Goal: Information Seeking & Learning: Learn about a topic

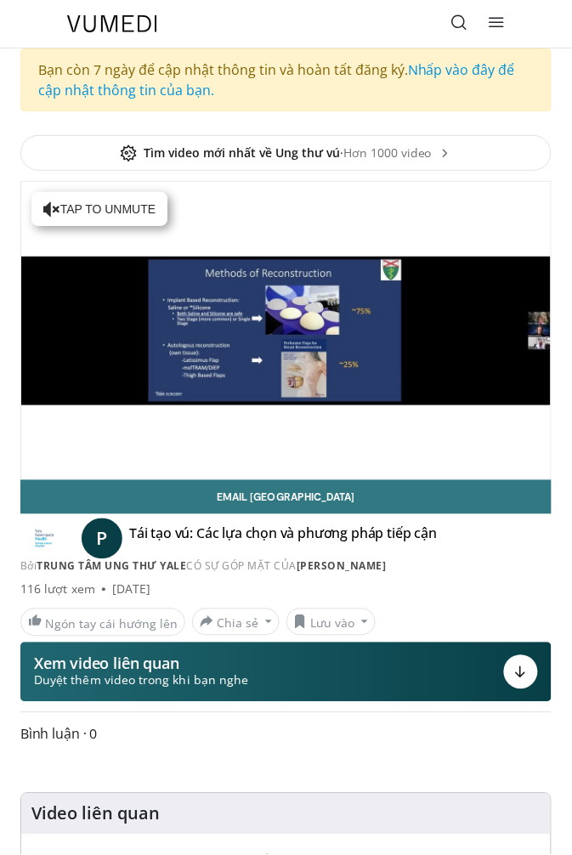
click at [453, 21] on icon at bounding box center [459, 22] width 17 height 17
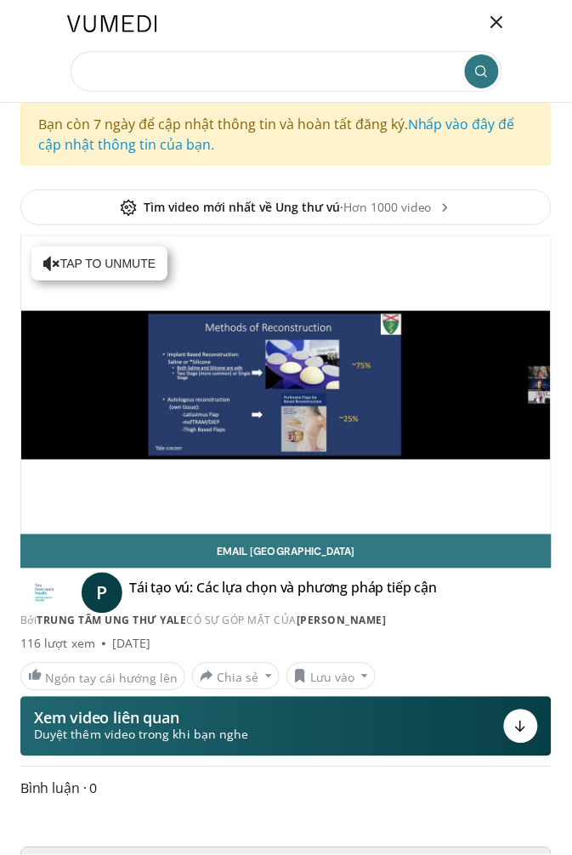
click at [180, 68] on input "Tìm kiếm chủ đề, can thiệp" at bounding box center [287, 71] width 432 height 41
type input "**********"
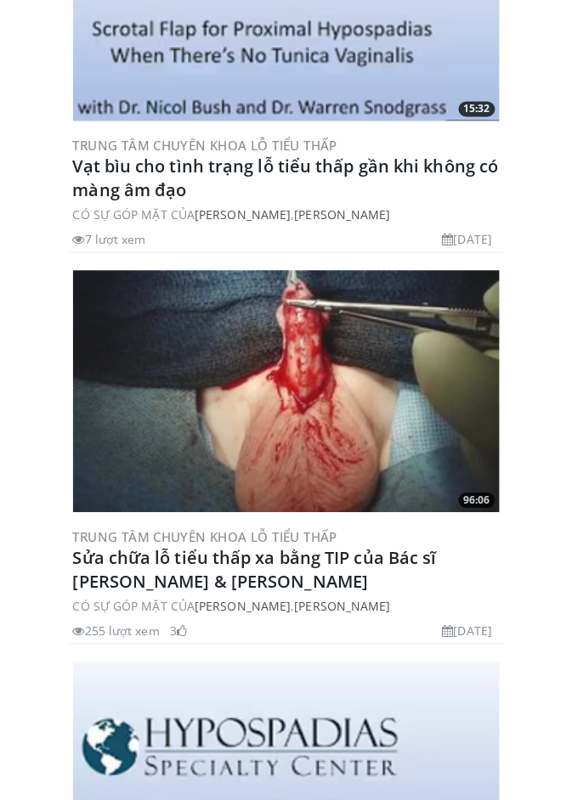
scroll to position [311, 0]
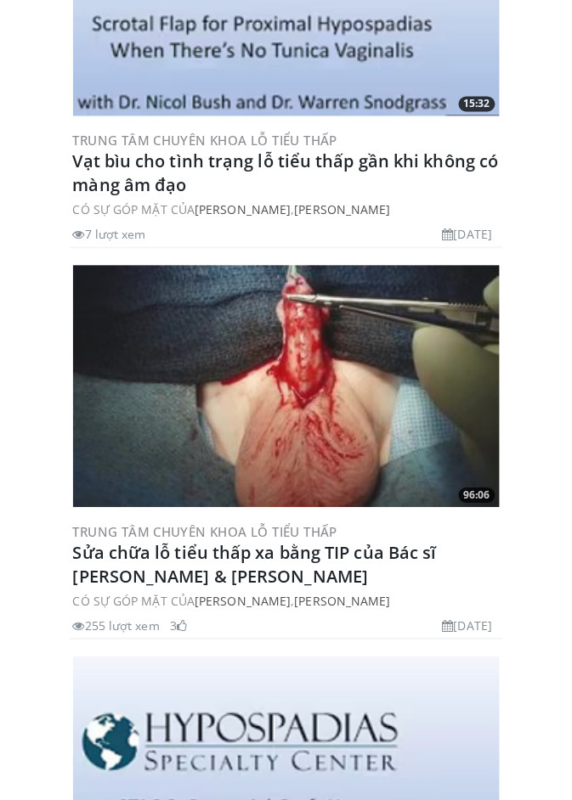
click at [382, 398] on img at bounding box center [286, 386] width 427 height 241
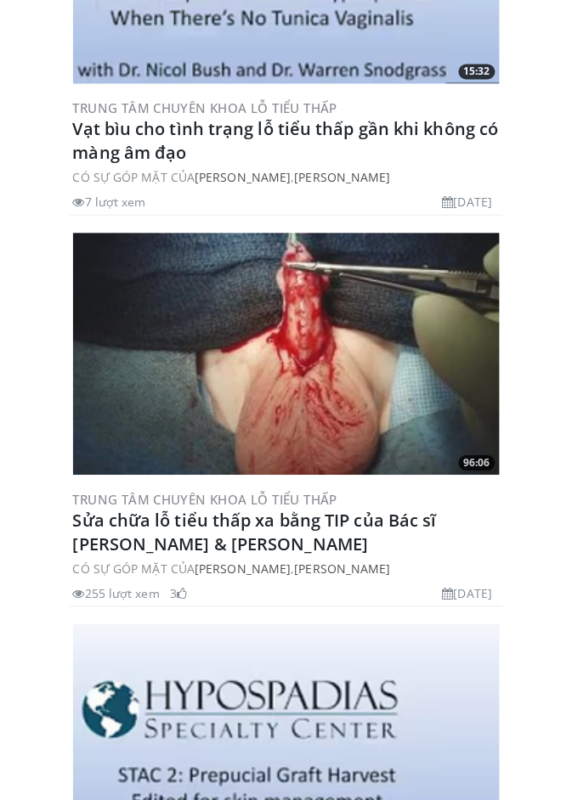
scroll to position [365, 0]
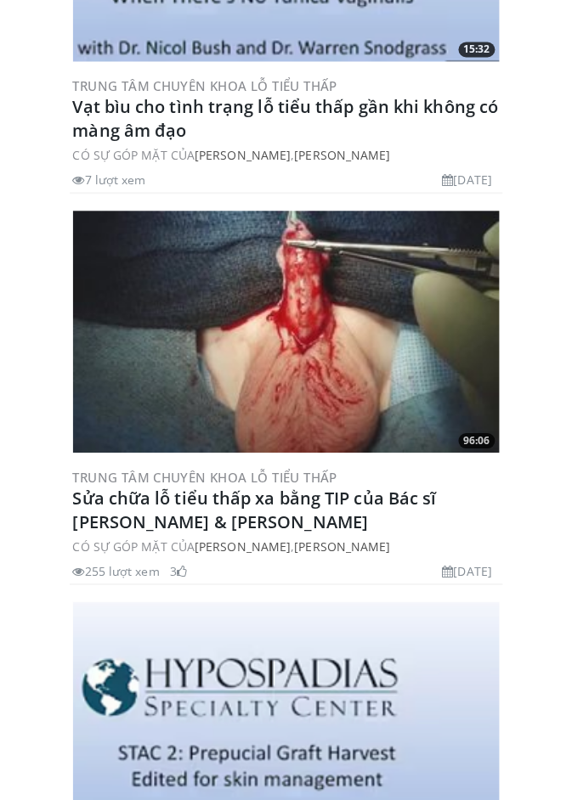
click at [365, 359] on img at bounding box center [286, 332] width 427 height 241
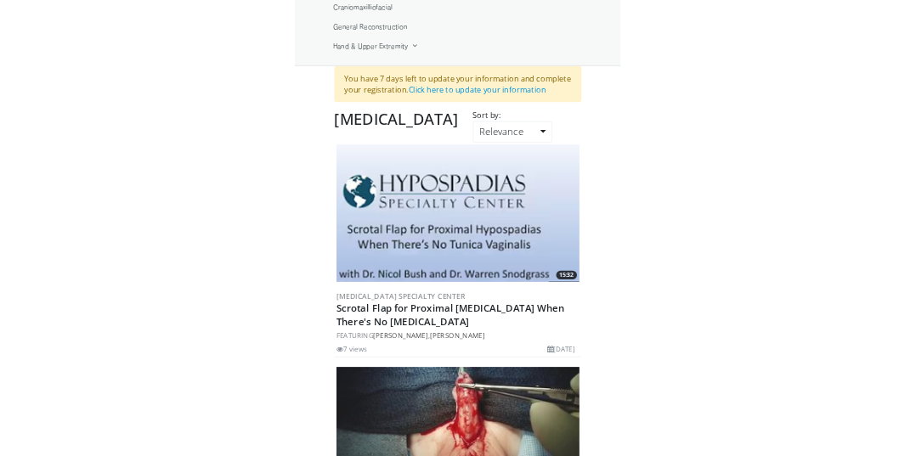
scroll to position [354, 0]
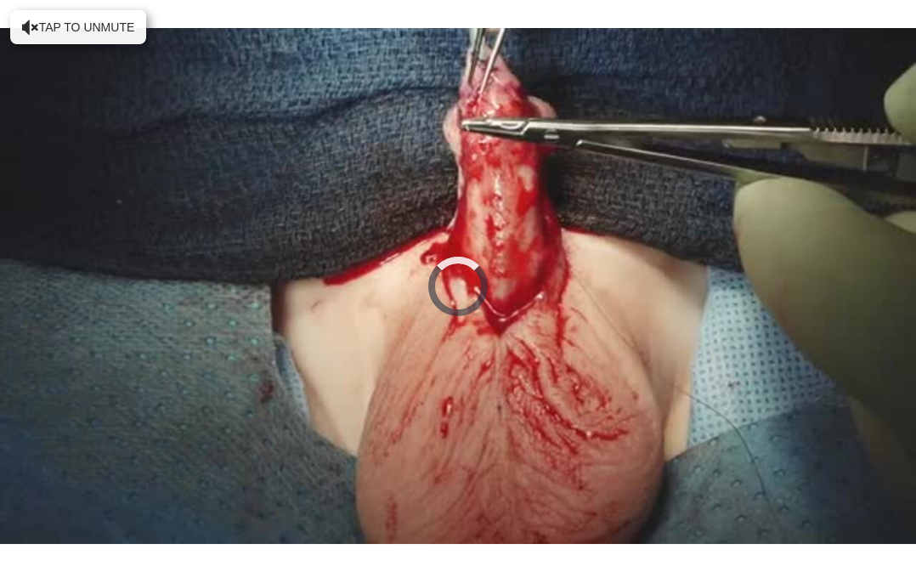
click at [489, 257] on div "10 seconds Tap to unmute" at bounding box center [458, 286] width 916 height 572
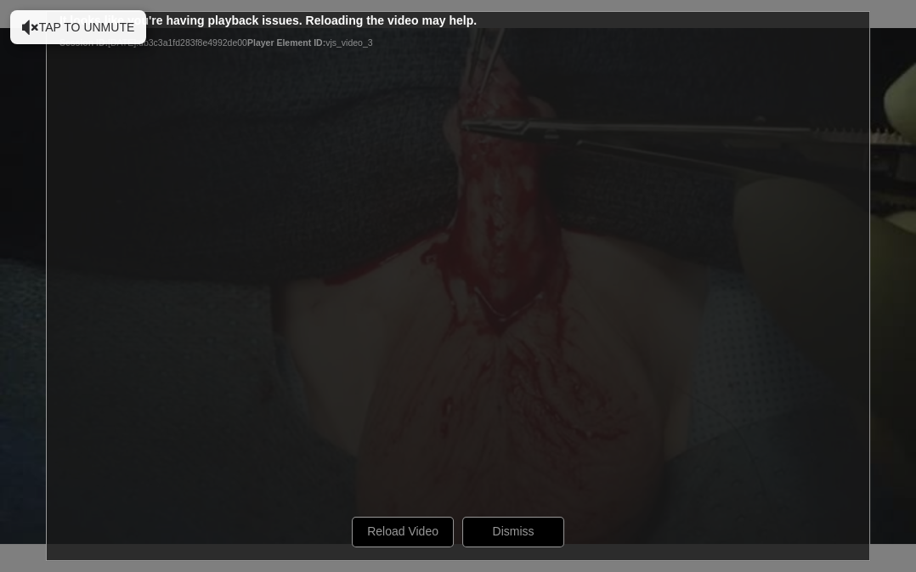
click at [400, 535] on div "10 seconds Tap to unmute" at bounding box center [458, 286] width 916 height 572
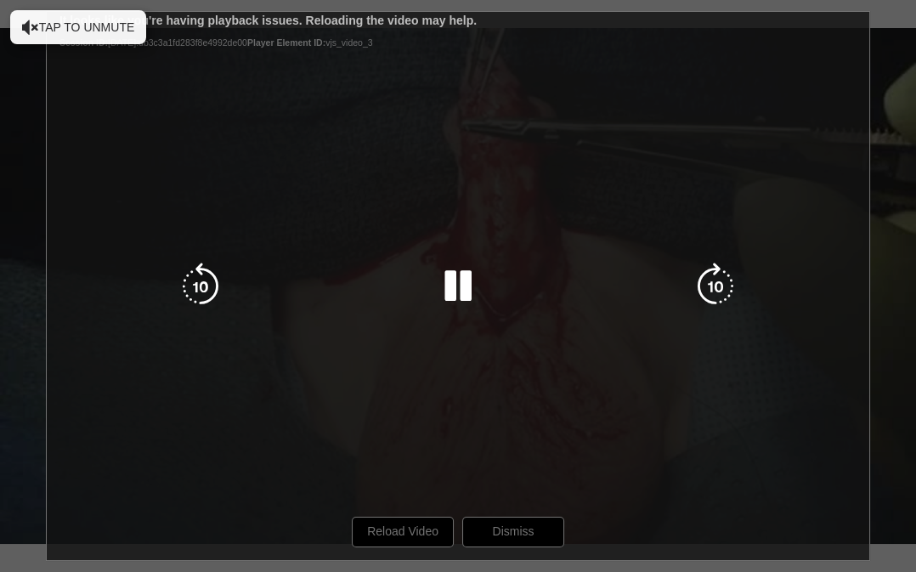
click at [487, 418] on div "10 seconds Tap to unmute" at bounding box center [458, 286] width 916 height 572
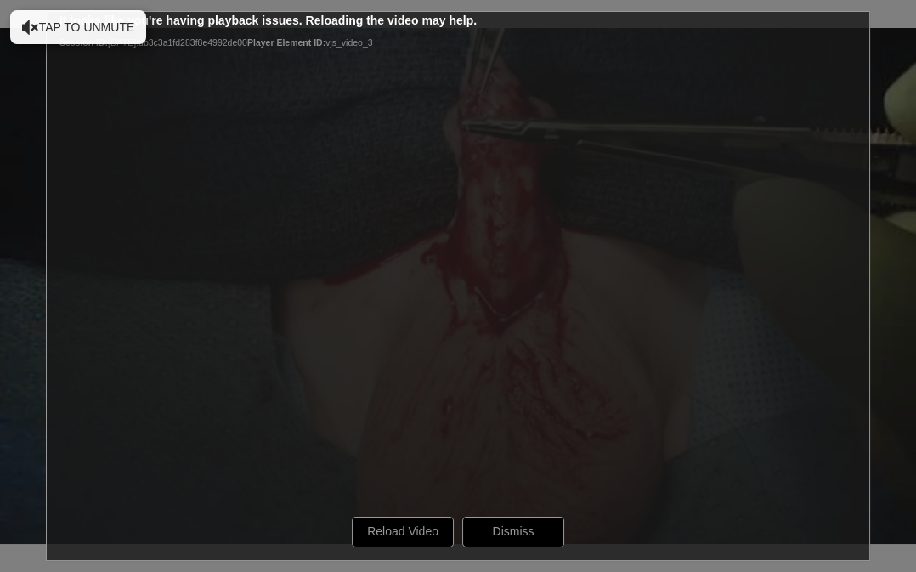
click at [420, 535] on div "10 seconds Tap to unmute" at bounding box center [458, 286] width 916 height 572
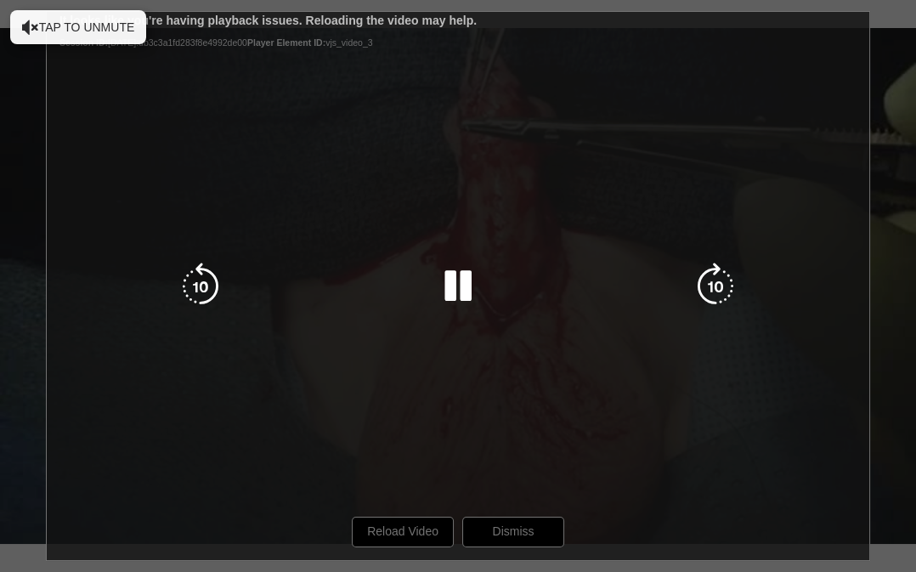
click at [571, 215] on div "10 seconds Tap to unmute" at bounding box center [458, 286] width 916 height 572
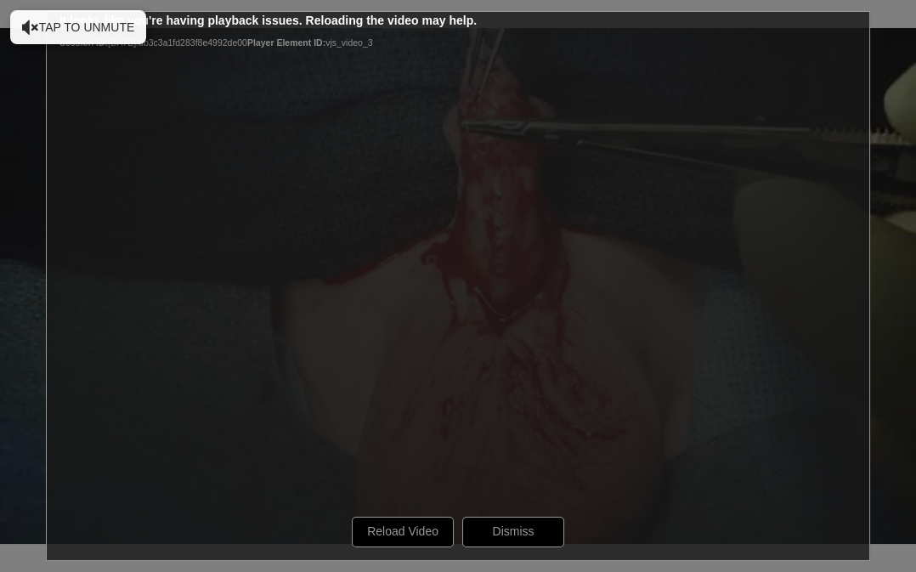
click at [519, 540] on div "10 seconds Tap to unmute" at bounding box center [458, 286] width 916 height 572
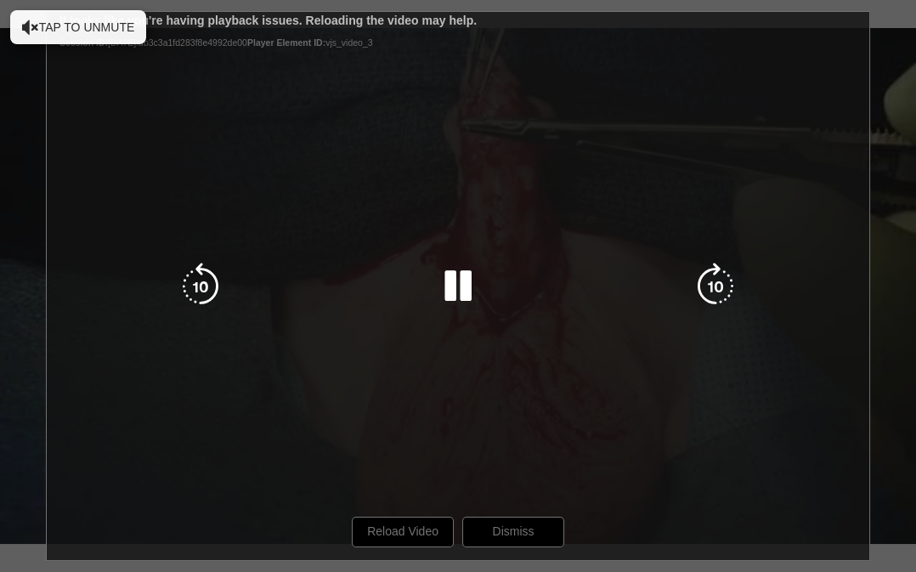
click at [413, 539] on div "10 seconds Tap to unmute" at bounding box center [458, 286] width 916 height 572
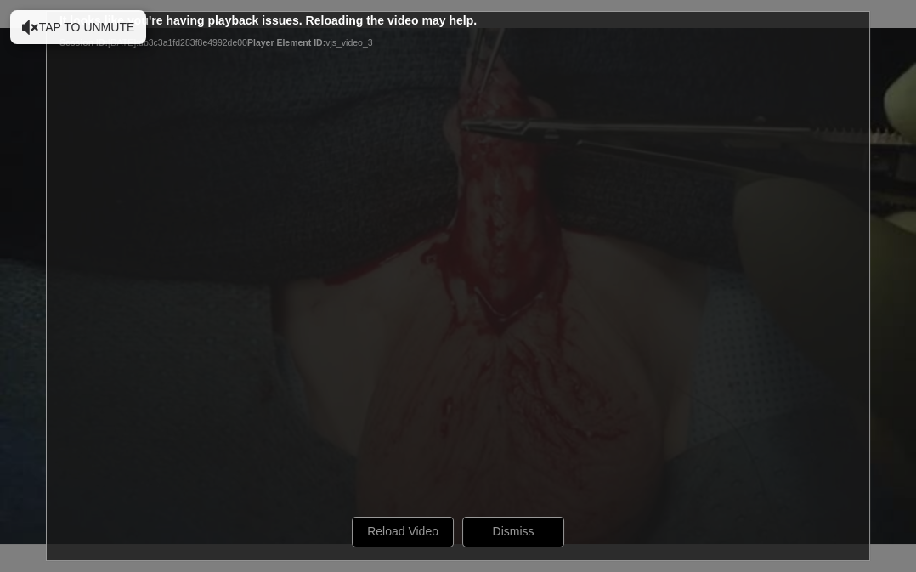
click at [429, 533] on div "10 seconds Tap to unmute" at bounding box center [458, 286] width 916 height 572
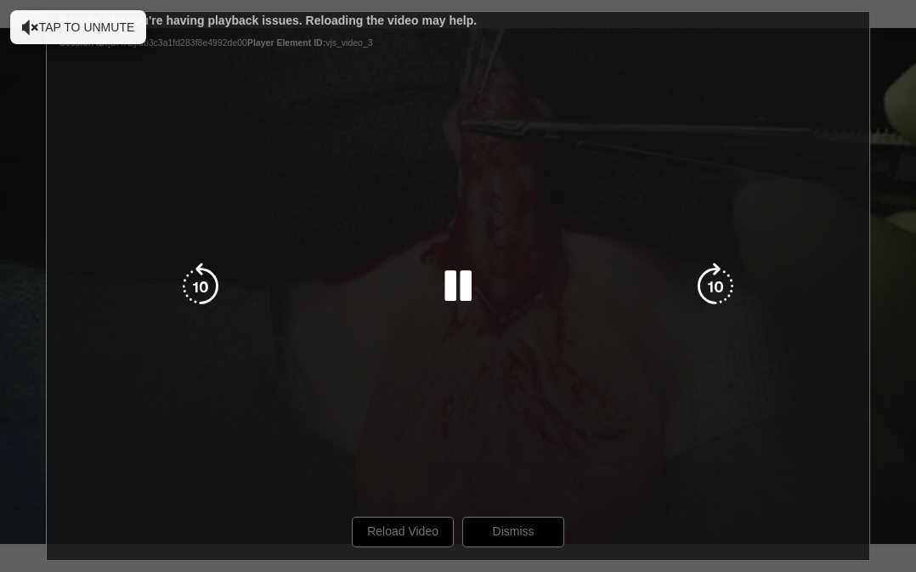
click at [472, 426] on div "10 seconds Tap to unmute" at bounding box center [458, 286] width 916 height 572
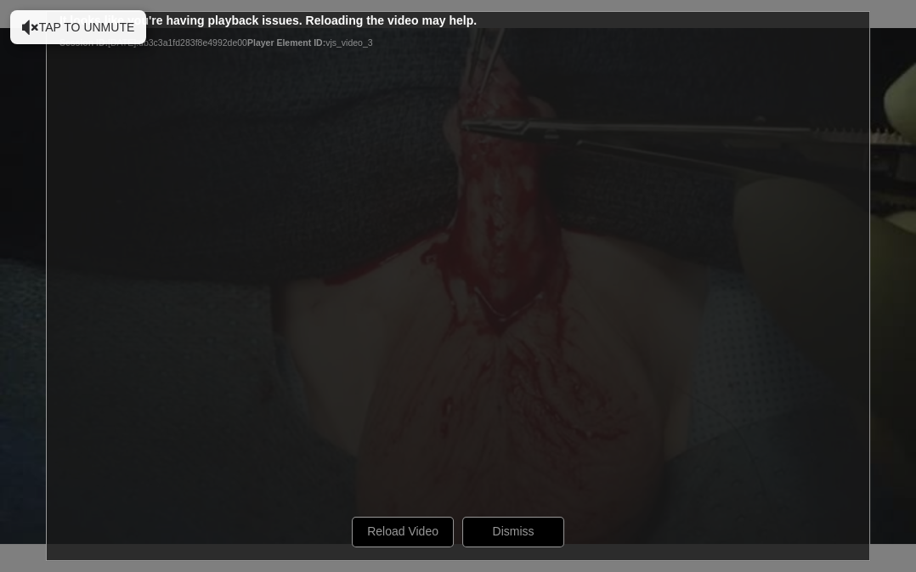
click at [571, 395] on div "10 seconds Tap to unmute" at bounding box center [458, 286] width 916 height 572
click at [571, 195] on div "10 seconds Tap to unmute" at bounding box center [458, 286] width 916 height 572
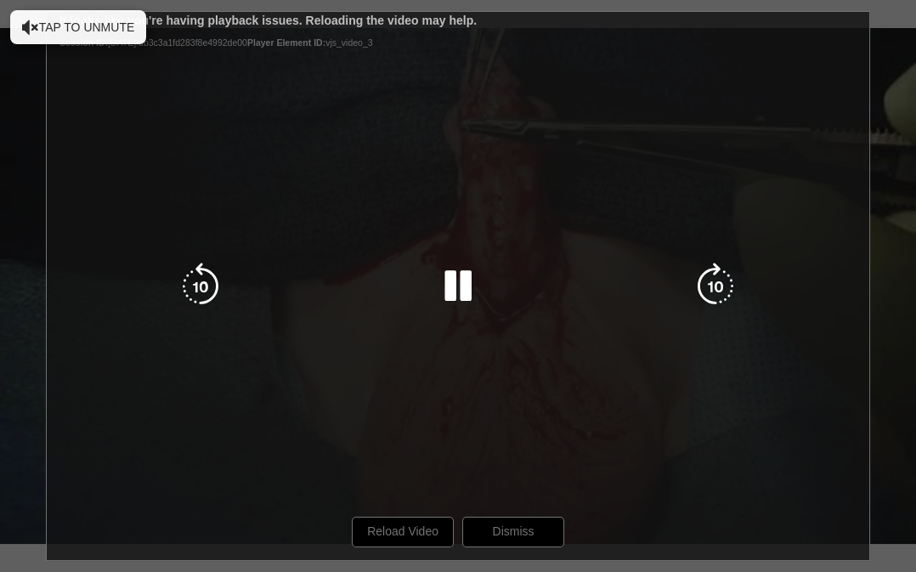
click at [399, 539] on div "10 seconds Tap to unmute" at bounding box center [458, 286] width 916 height 572
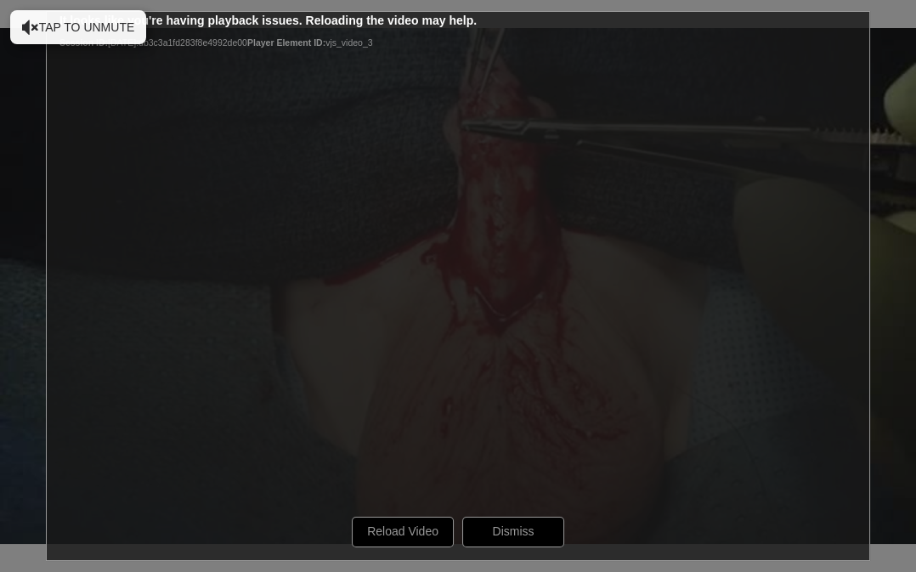
click at [409, 530] on div "10 seconds Tap to unmute" at bounding box center [458, 286] width 916 height 572
click at [399, 527] on div "10 seconds Tap to unmute" at bounding box center [458, 286] width 916 height 572
click at [571, 412] on div "10 seconds Tap to unmute" at bounding box center [458, 286] width 916 height 572
